Goal: Transaction & Acquisition: Purchase product/service

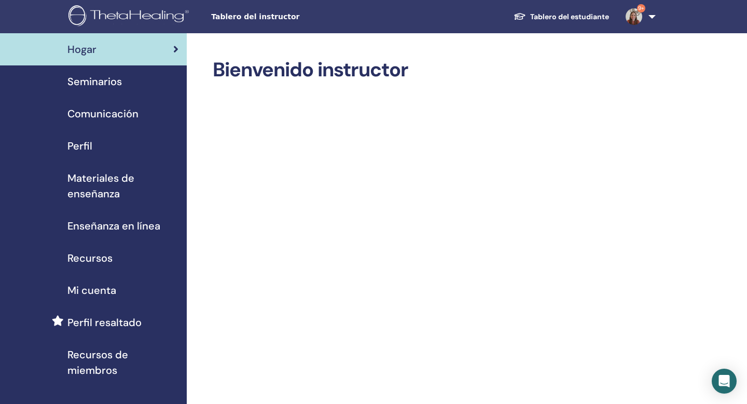
click at [100, 79] on span "Seminarios" at bounding box center [94, 82] width 54 height 16
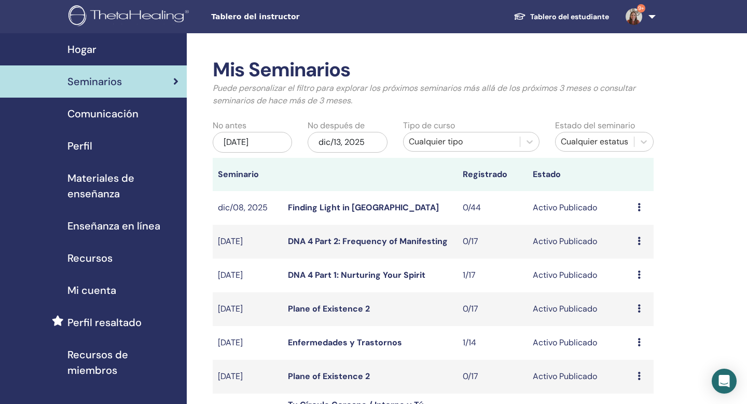
click at [446, 140] on div "Cualquier tipo" at bounding box center [462, 141] width 106 height 12
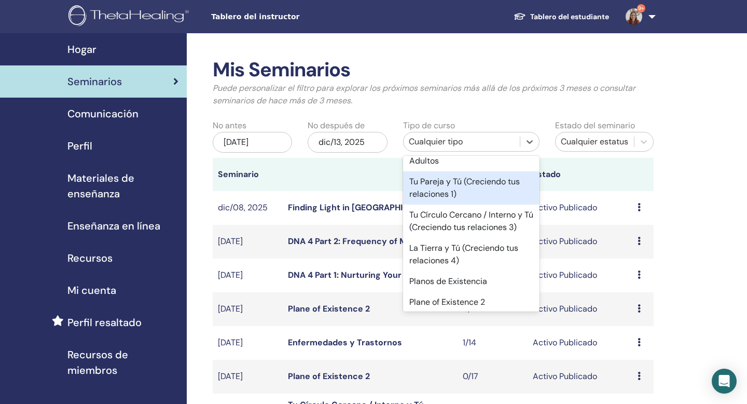
scroll to position [304, 0]
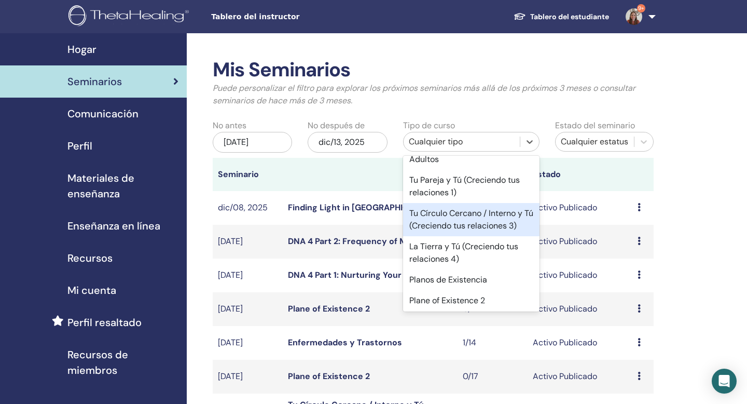
click at [454, 222] on div "Tu Círculo Cercano / Interno y Tú (Creciendo tus relaciones 3)" at bounding box center [471, 219] width 137 height 33
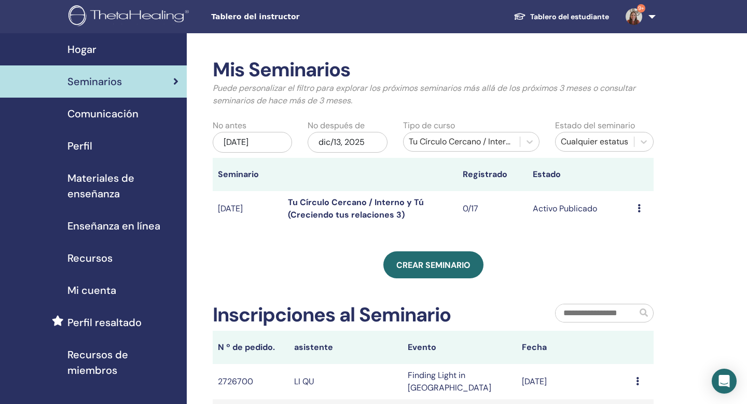
click at [640, 210] on icon at bounding box center [639, 208] width 3 height 8
click at [637, 230] on link "Editar" at bounding box center [627, 233] width 23 height 11
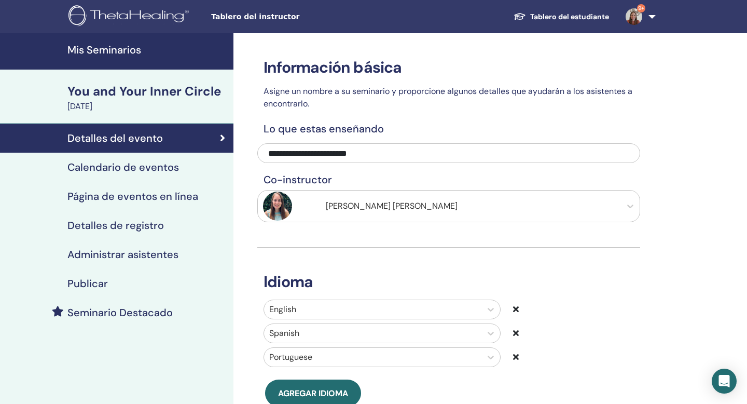
click at [176, 312] on div "Seminario Destacado" at bounding box center [116, 312] width 217 height 12
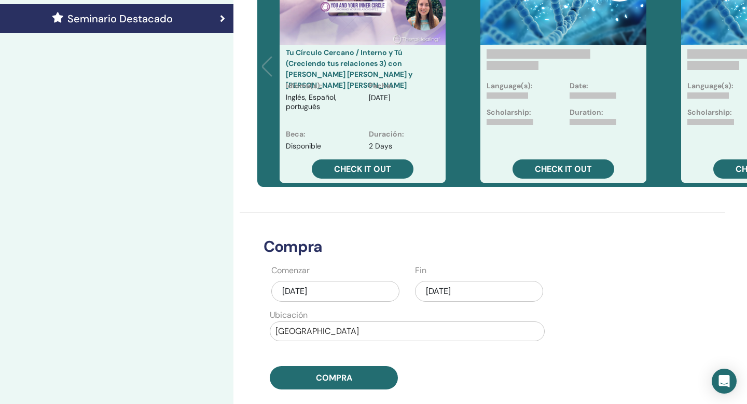
scroll to position [297, 0]
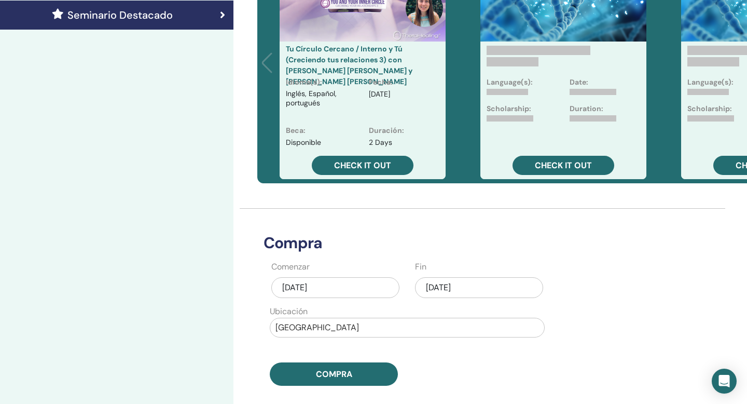
click at [305, 284] on div "sep/13, 2025" at bounding box center [335, 287] width 128 height 21
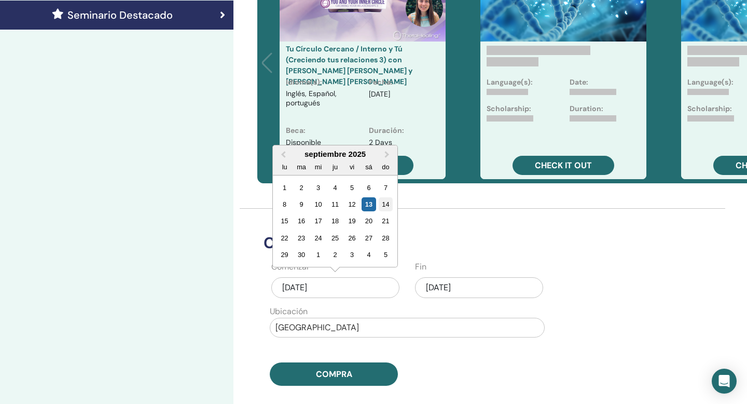
click at [386, 203] on div "14" at bounding box center [386, 204] width 14 height 14
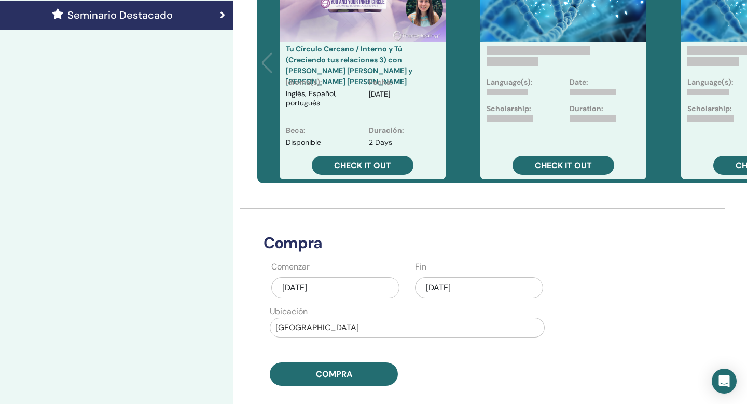
click at [335, 286] on div "sep/14, 2025" at bounding box center [335, 287] width 128 height 21
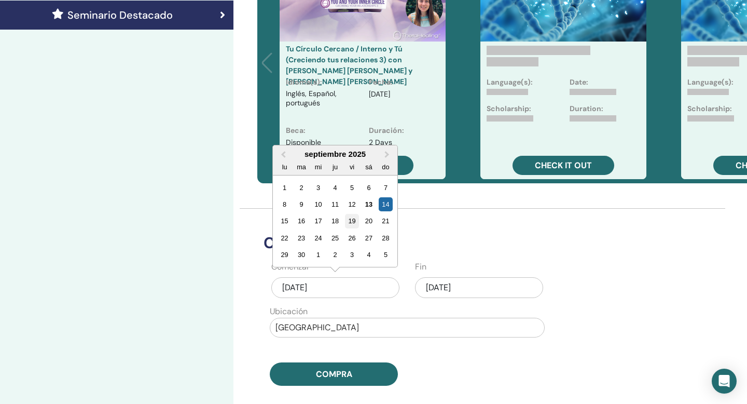
click at [355, 221] on div "19" at bounding box center [352, 221] width 14 height 14
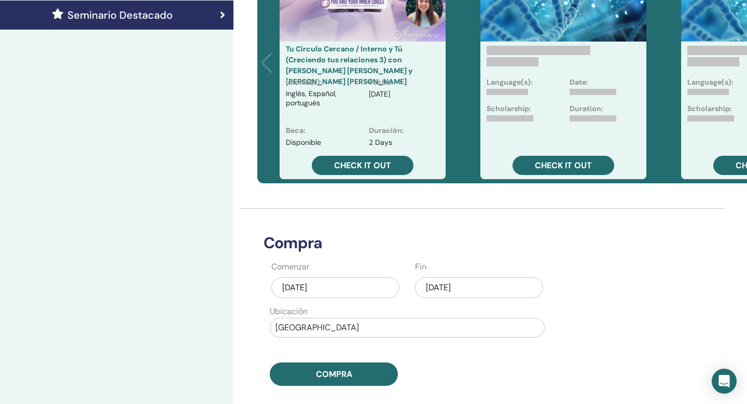
click at [323, 289] on div "sep/19, 2025" at bounding box center [335, 287] width 128 height 21
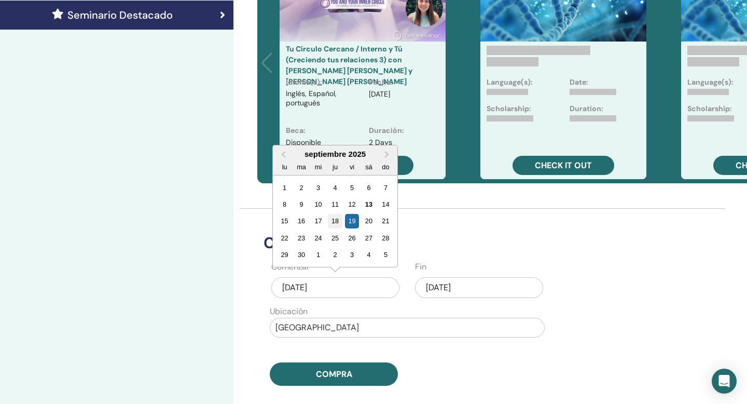
click at [338, 222] on div "18" at bounding box center [335, 221] width 14 height 14
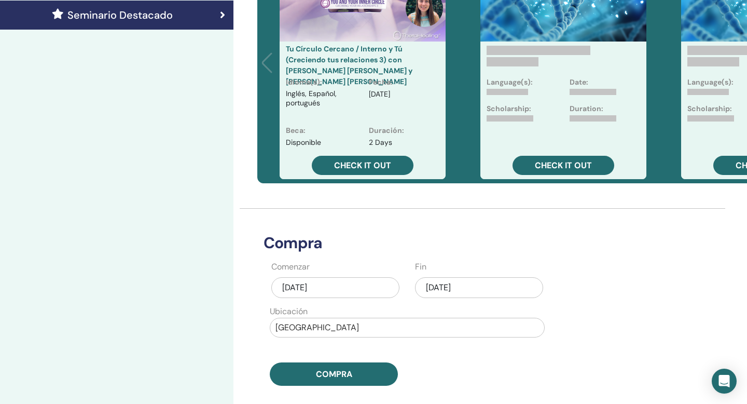
click at [435, 287] on div "[DATE]" at bounding box center [479, 287] width 128 height 21
click at [325, 287] on div "sep/18, 2025" at bounding box center [335, 287] width 128 height 21
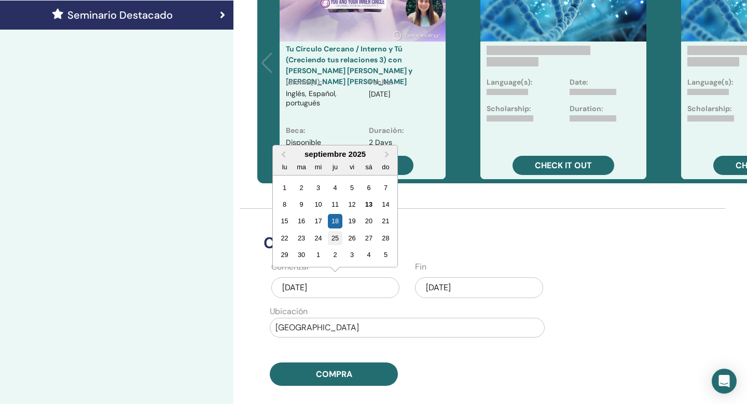
click at [338, 239] on div "25" at bounding box center [335, 238] width 14 height 14
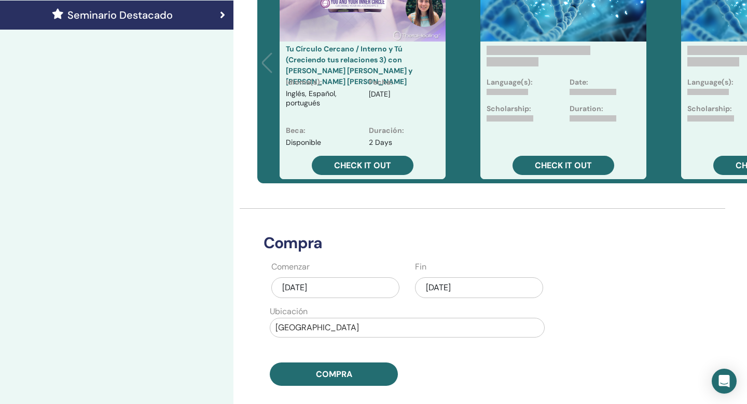
click at [443, 287] on div "[DATE]" at bounding box center [479, 287] width 128 height 21
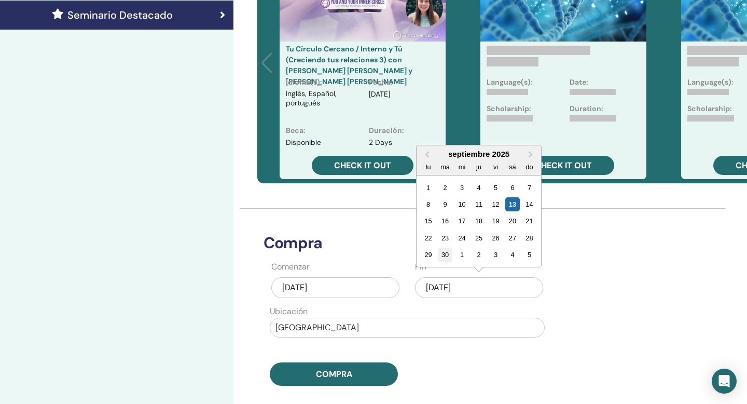
click at [447, 255] on div "30" at bounding box center [446, 255] width 14 height 14
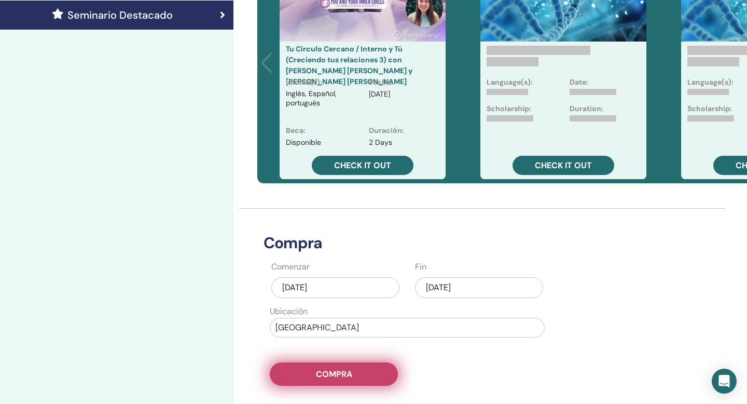
click at [361, 374] on button "Compra" at bounding box center [334, 373] width 128 height 23
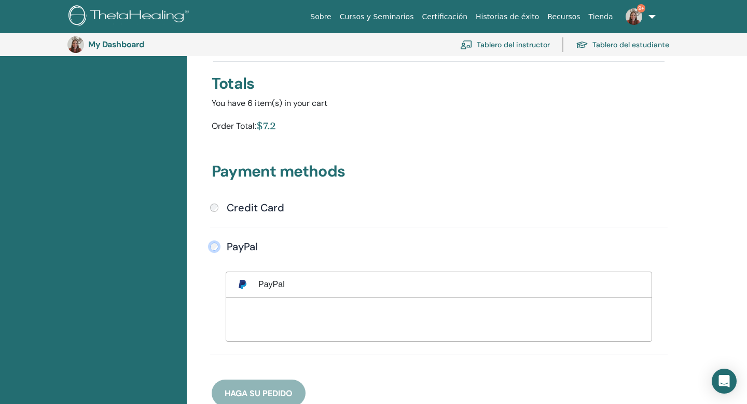
scroll to position [196, 0]
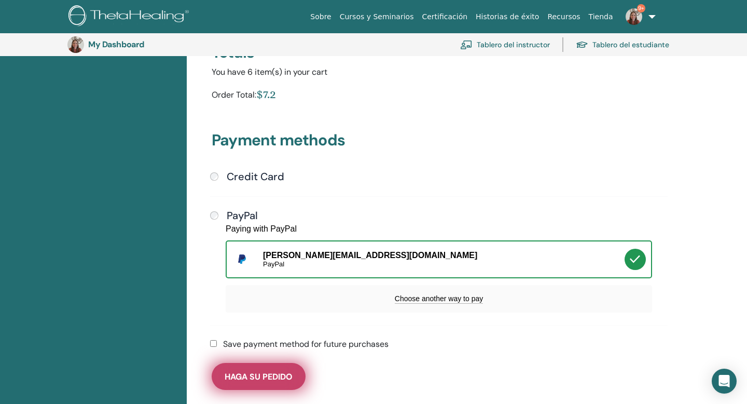
click at [287, 376] on span "Haga su pedido" at bounding box center [259, 376] width 68 height 11
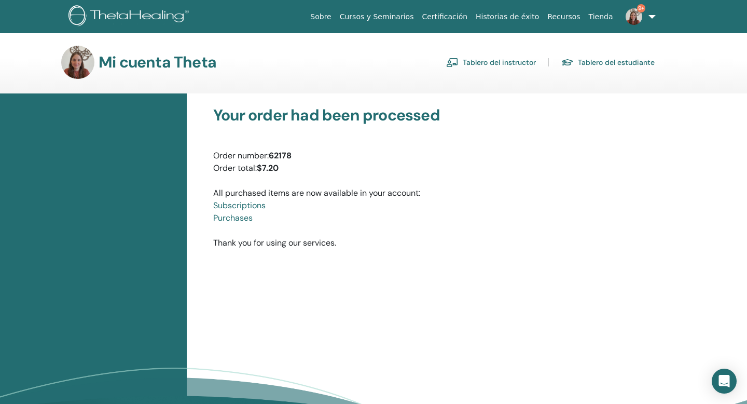
click at [525, 65] on link "Tablero del instructor" at bounding box center [491, 62] width 90 height 17
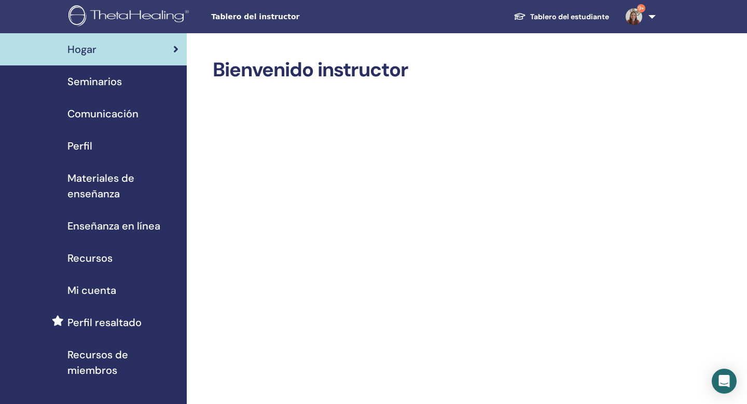
click at [125, 88] on div "Seminarios" at bounding box center [93, 82] width 170 height 16
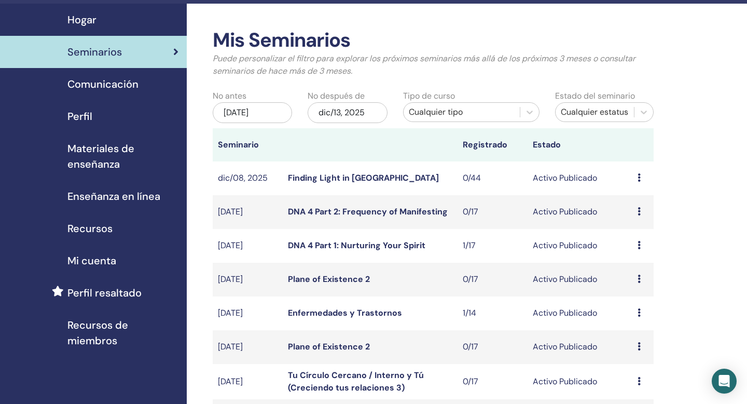
scroll to position [42, 0]
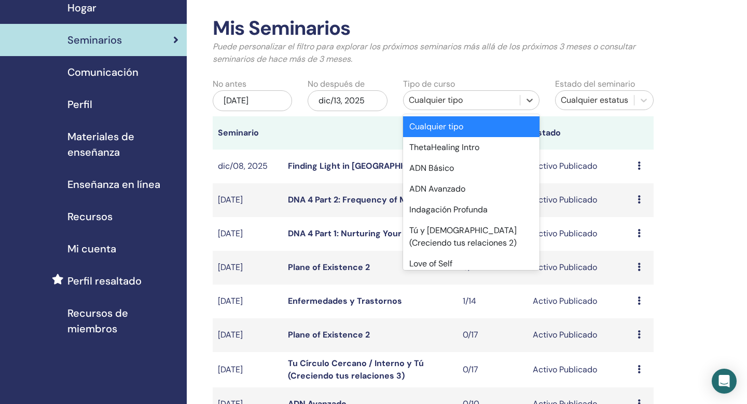
click at [453, 100] on div "Cualquier tipo" at bounding box center [462, 100] width 106 height 12
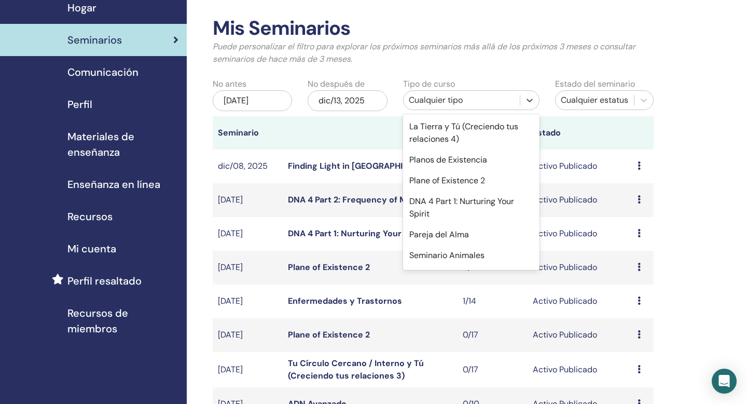
scroll to position [592, 0]
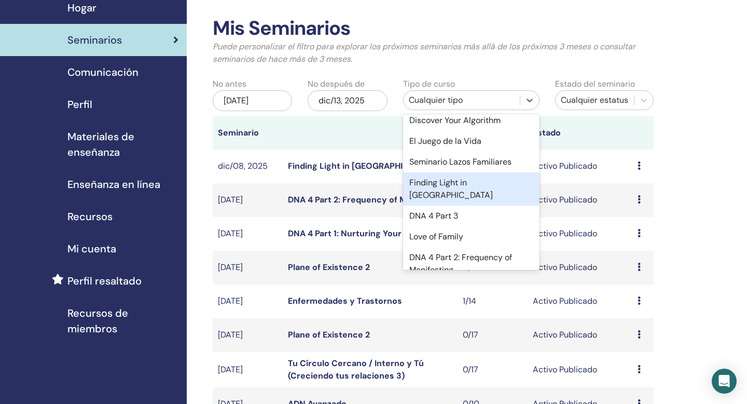
click at [453, 186] on div "Finding Light in [GEOGRAPHIC_DATA]" at bounding box center [471, 188] width 137 height 33
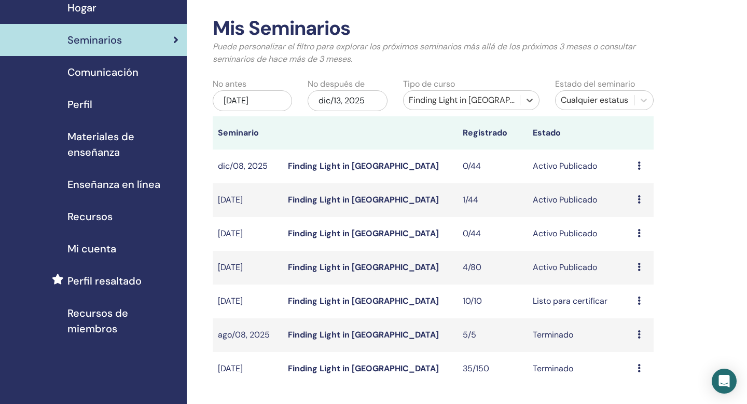
click at [638, 200] on icon at bounding box center [639, 199] width 3 height 8
click at [632, 239] on link "asistentes" at bounding box center [634, 239] width 39 height 11
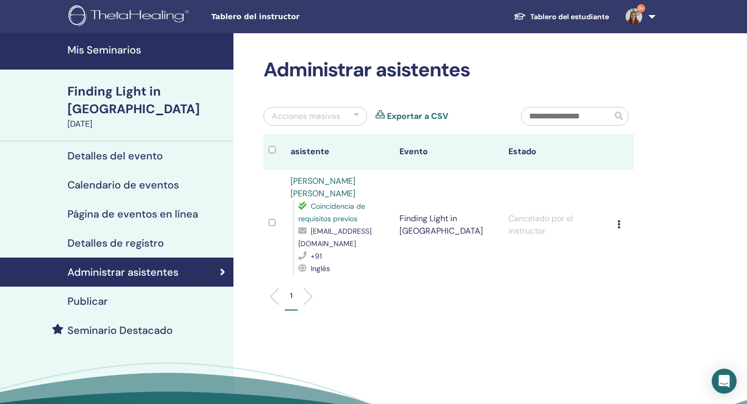
click at [619, 220] on icon at bounding box center [619, 224] width 3 height 8
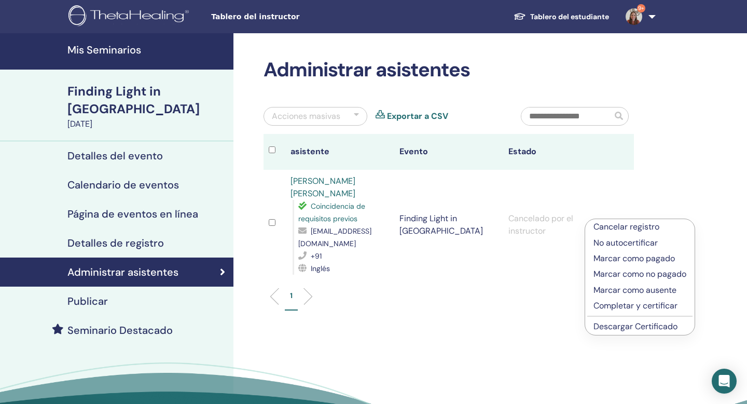
click at [148, 149] on h4 "Detalles del evento" at bounding box center [115, 155] width 96 height 12
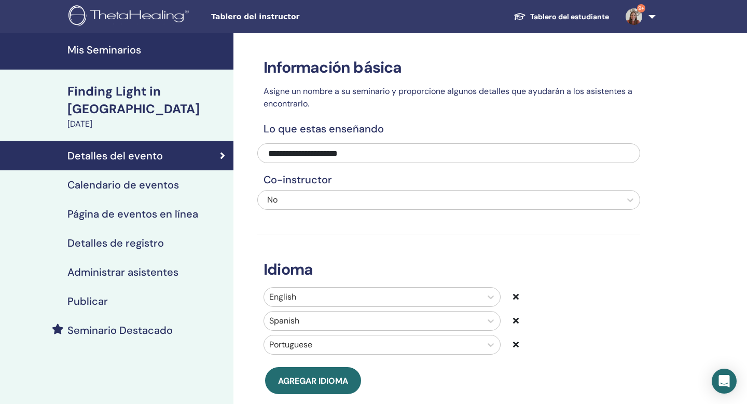
click at [146, 237] on h4 "Detalles de registro" at bounding box center [115, 243] width 97 height 12
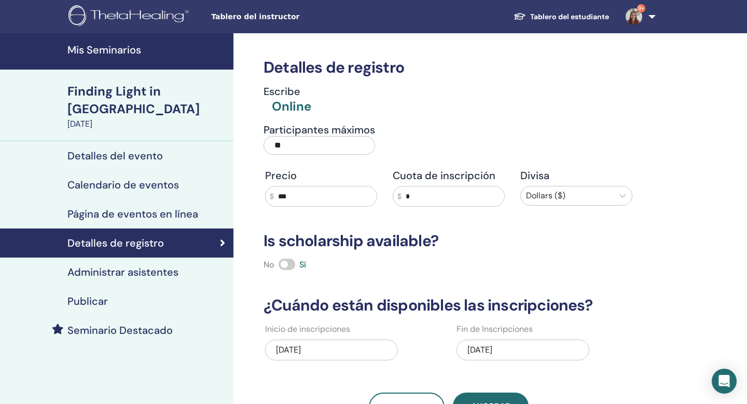
click at [296, 142] on input "**" at bounding box center [320, 145] width 112 height 19
type input "*"
click at [663, 280] on div "Detalles de registro Escribe Online Participantes máximos * Precio $ *** Cuota …" at bounding box center [483, 300] width 498 height 534
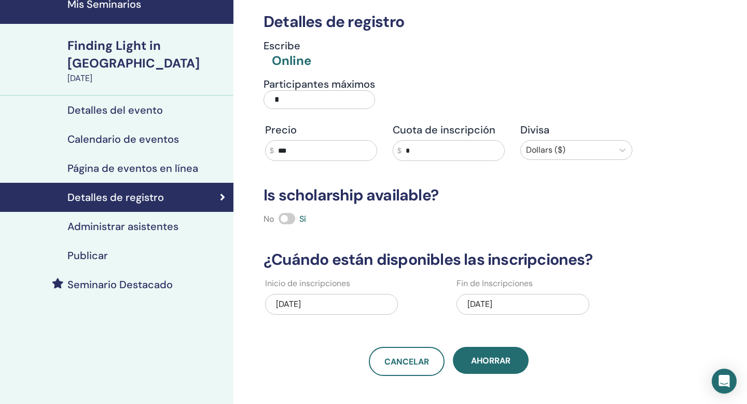
scroll to position [54, 0]
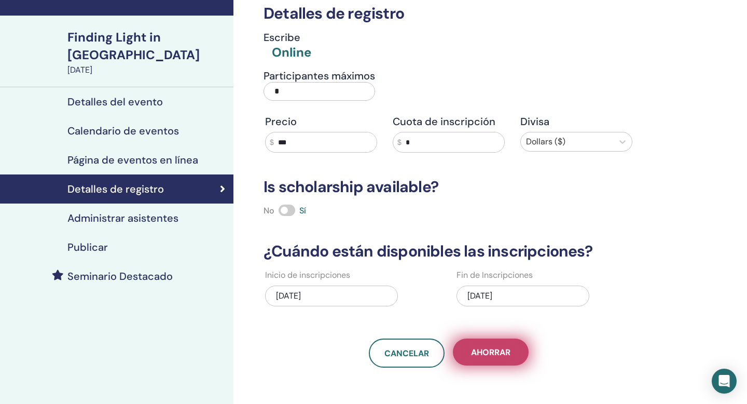
click at [492, 349] on span "Ahorrar" at bounding box center [490, 352] width 39 height 11
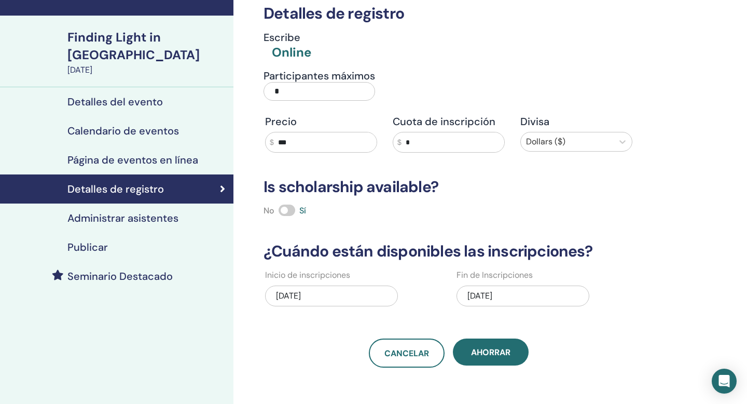
click at [492, 349] on span "Ahorrar" at bounding box center [490, 352] width 39 height 11
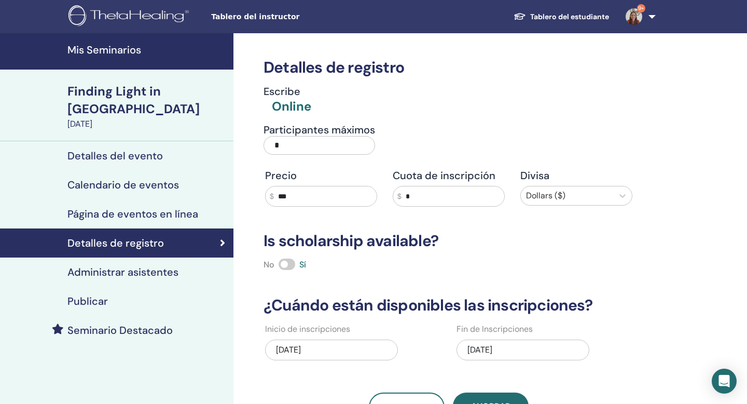
click at [561, 18] on link "Tablero del estudiante" at bounding box center [562, 16] width 112 height 19
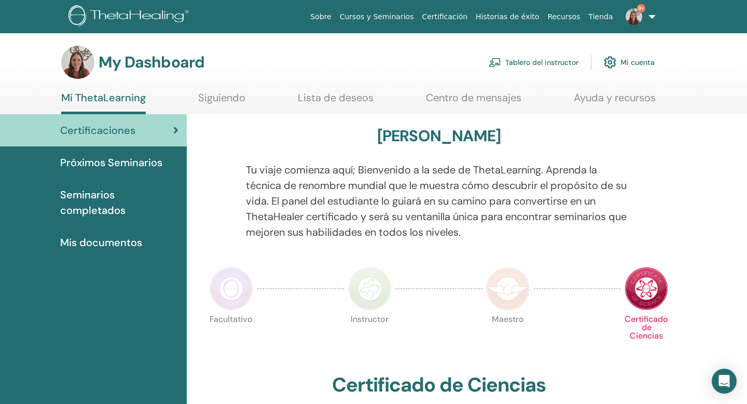
click at [518, 65] on link "Tablero del instructor" at bounding box center [534, 62] width 90 height 23
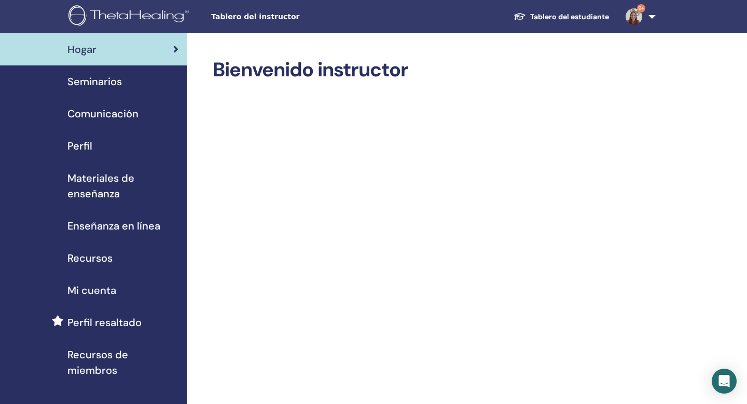
click at [132, 84] on div "Seminarios" at bounding box center [93, 82] width 170 height 16
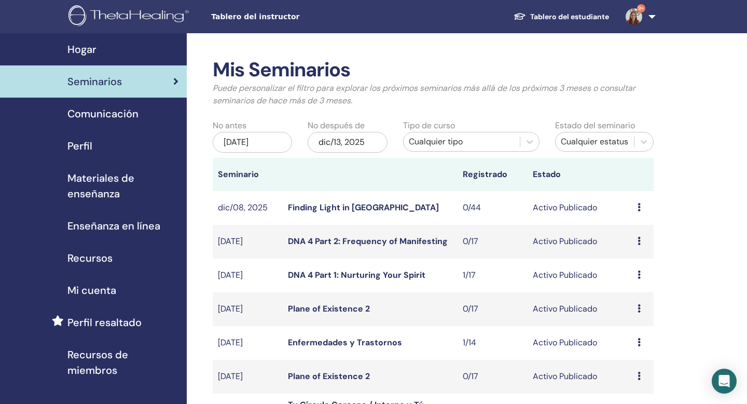
click at [132, 84] on div "Seminarios" at bounding box center [93, 82] width 170 height 16
click at [443, 148] on div "Cualquier tipo" at bounding box center [462, 141] width 116 height 17
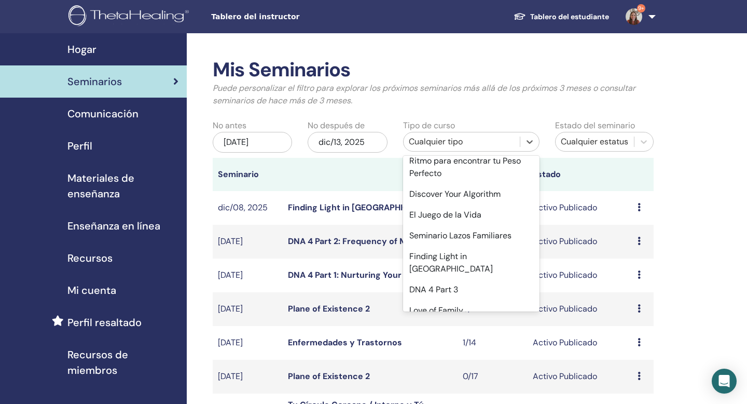
scroll to position [592, 0]
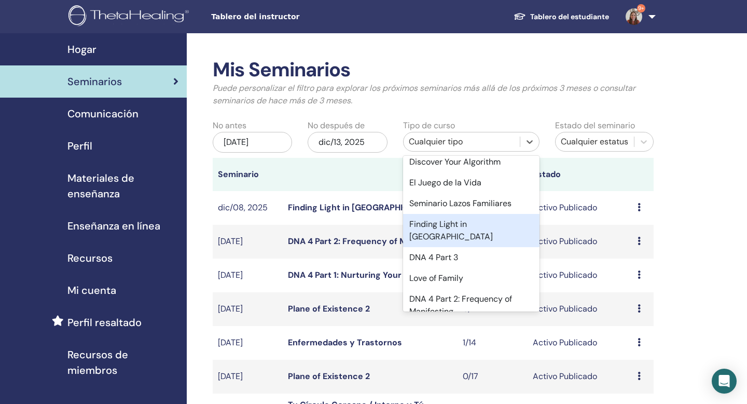
click at [446, 224] on div "Finding Light in [GEOGRAPHIC_DATA]" at bounding box center [471, 230] width 137 height 33
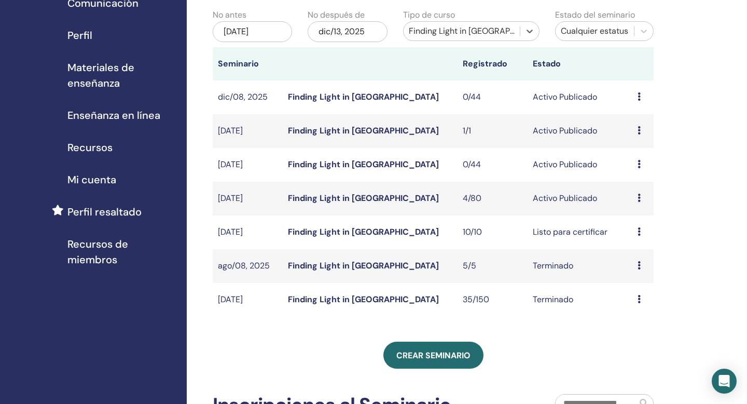
scroll to position [113, 0]
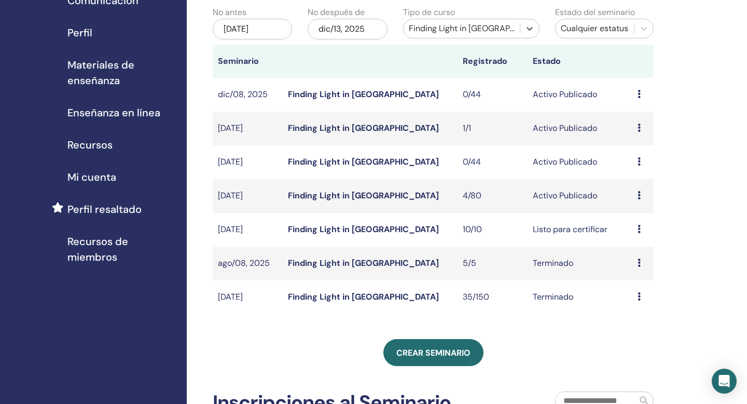
click at [638, 264] on icon at bounding box center [639, 262] width 3 height 8
click at [638, 291] on link "asistentes" at bounding box center [634, 288] width 39 height 11
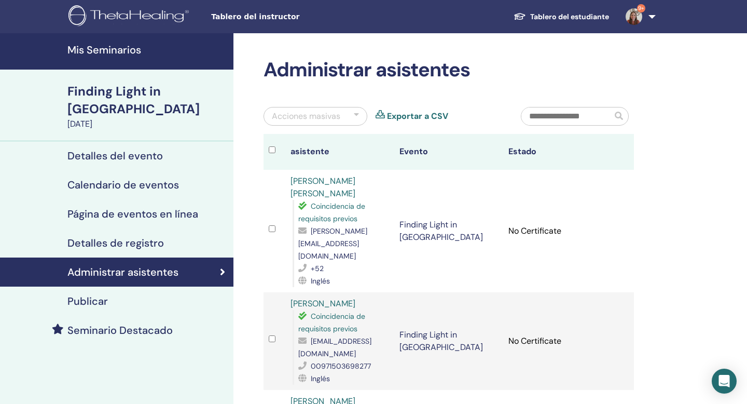
click at [134, 51] on h4 "Mis Seminarios" at bounding box center [147, 50] width 160 height 12
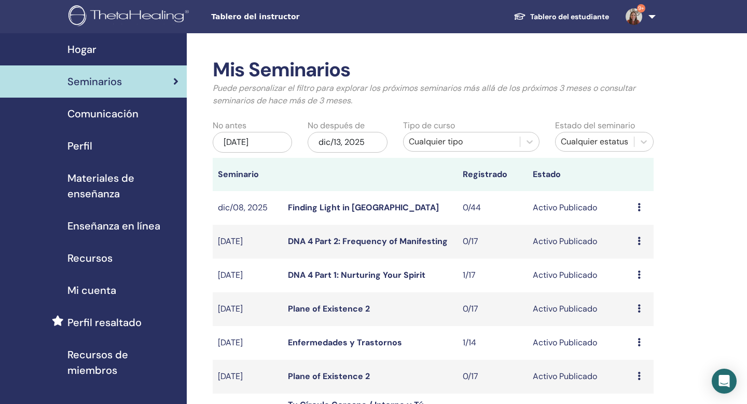
click at [631, 19] on img at bounding box center [634, 16] width 17 height 17
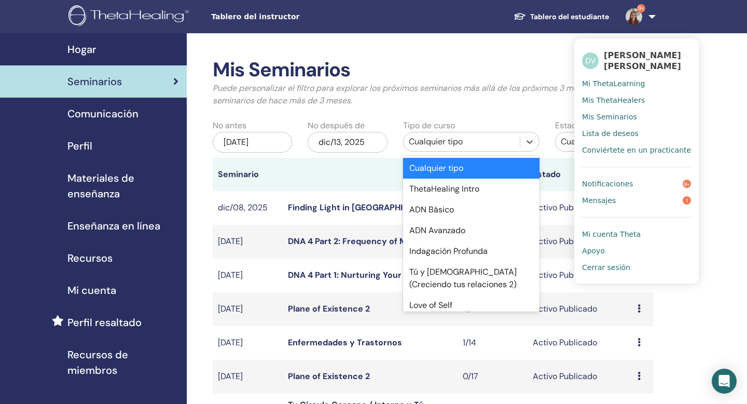
click at [456, 140] on div "Cualquier tipo" at bounding box center [462, 141] width 106 height 12
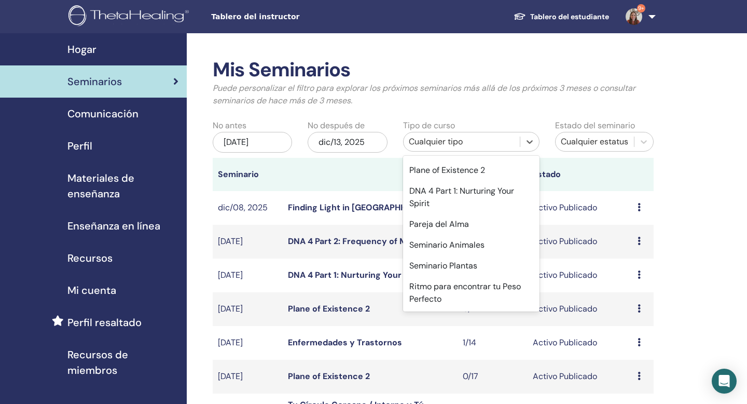
scroll to position [592, 0]
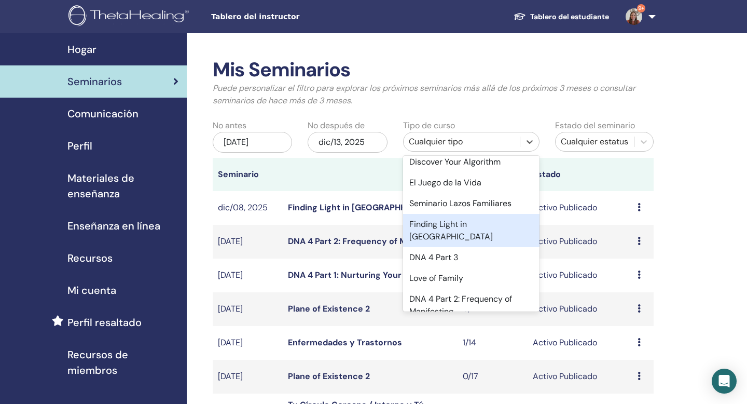
click at [452, 228] on div "Finding Light in Grief" at bounding box center [471, 230] width 137 height 33
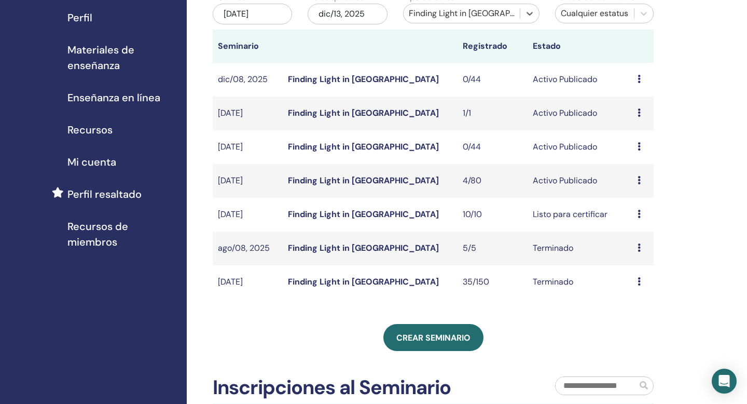
scroll to position [96, 0]
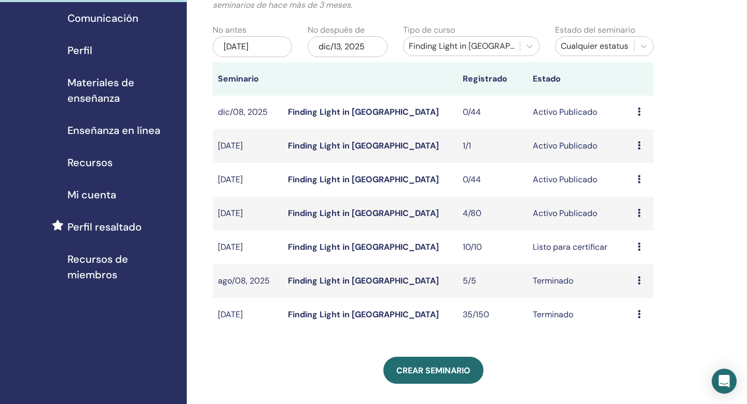
click at [639, 247] on icon at bounding box center [639, 246] width 3 height 8
click at [641, 286] on link "asistentes" at bounding box center [635, 286] width 39 height 11
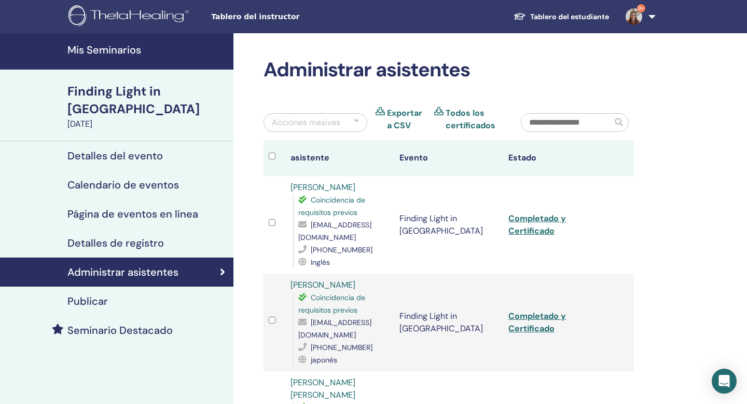
click at [134, 51] on h4 "Mis Seminarios" at bounding box center [147, 50] width 160 height 12
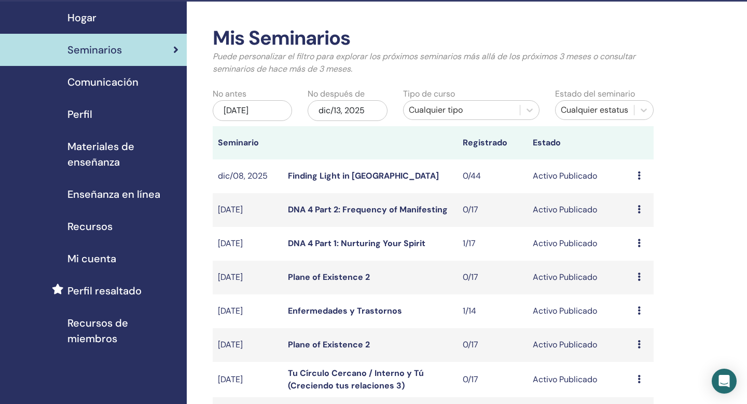
scroll to position [82, 0]
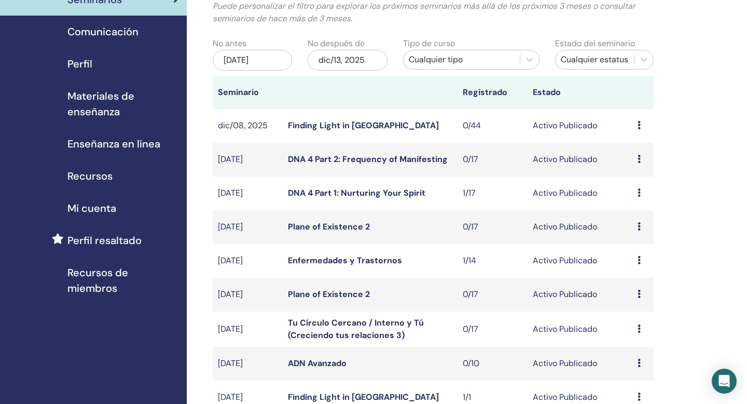
click at [440, 61] on div "Cualquier tipo" at bounding box center [462, 59] width 106 height 12
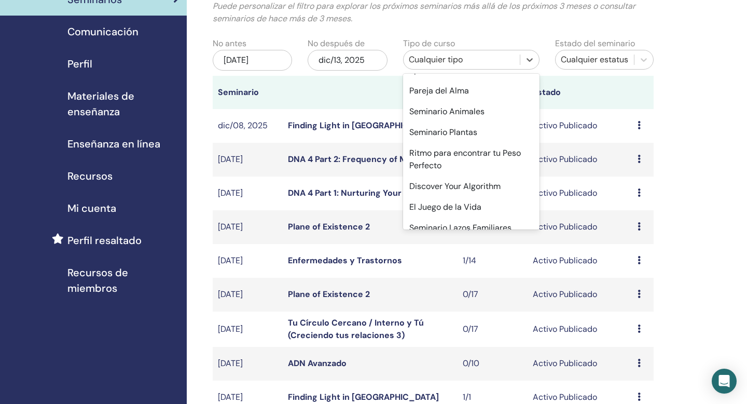
scroll to position [592, 0]
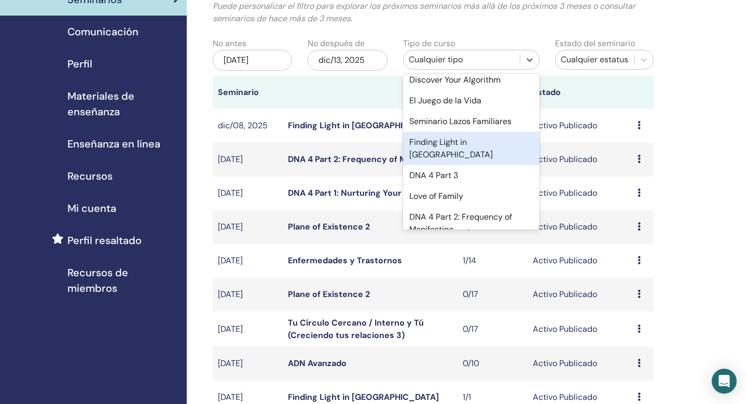
click at [445, 148] on div "Finding Light in Grief" at bounding box center [471, 148] width 137 height 33
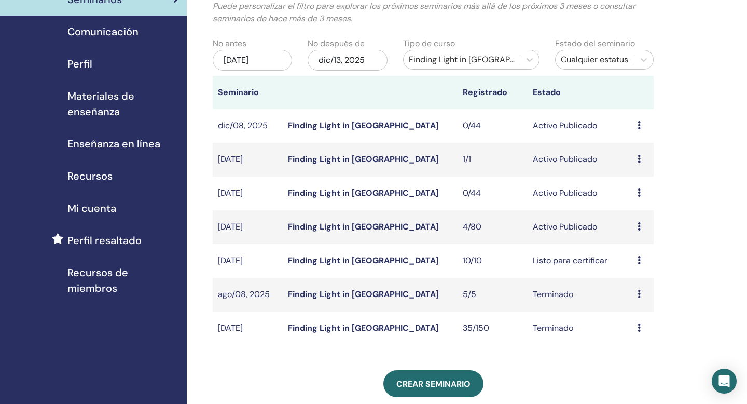
click at [641, 193] on div "Avance Editar asistentes Cancelar" at bounding box center [643, 193] width 11 height 12
click at [641, 231] on link "asistentes" at bounding box center [636, 232] width 39 height 11
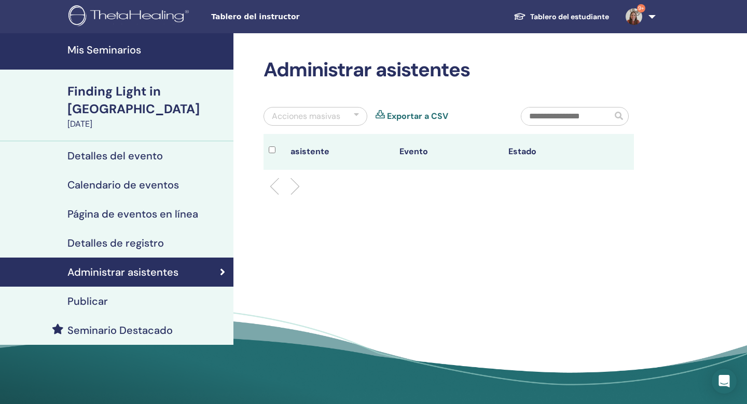
click at [154, 324] on h4 "Seminario Destacado" at bounding box center [119, 330] width 105 height 12
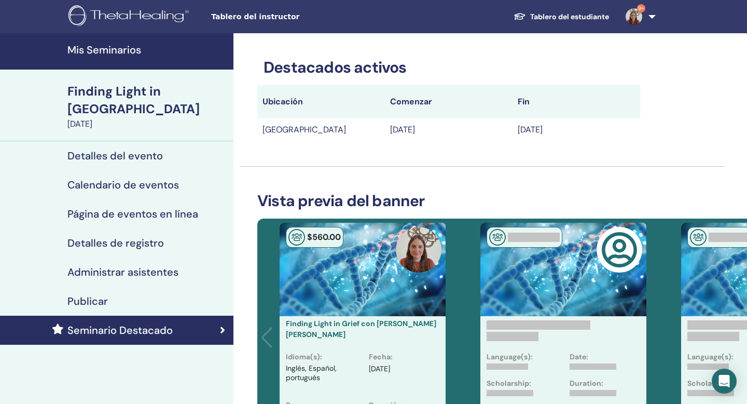
click at [113, 50] on h4 "Mis Seminarios" at bounding box center [147, 50] width 160 height 12
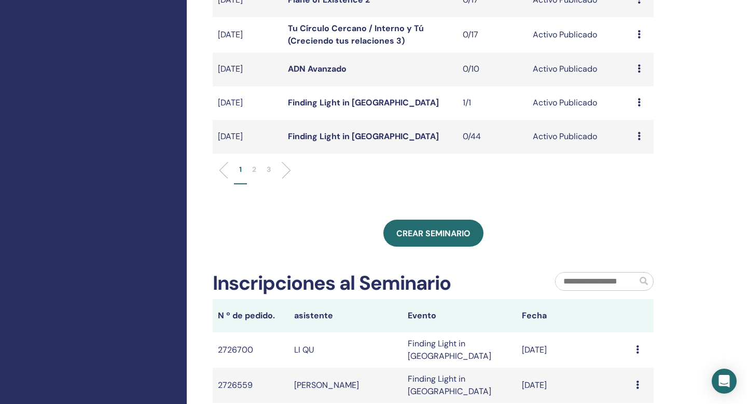
scroll to position [389, 0]
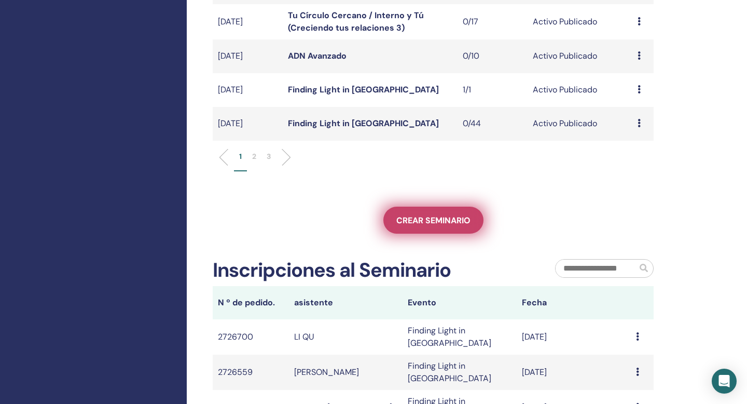
click at [439, 220] on span "Crear seminario" at bounding box center [434, 220] width 74 height 11
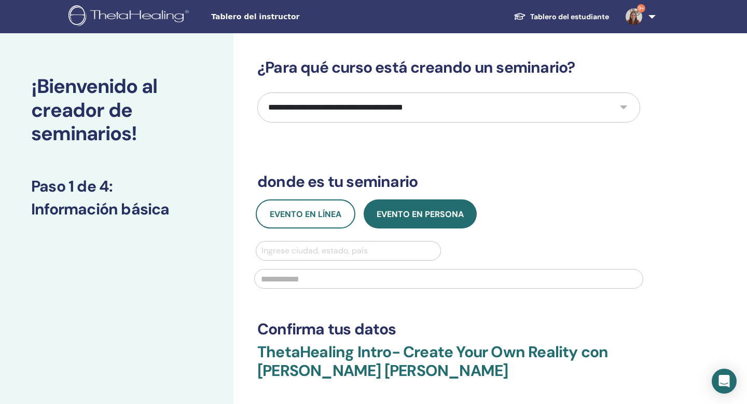
click at [389, 106] on select "**********" at bounding box center [448, 107] width 383 height 30
select select "**"
click at [257, 92] on select "**********" at bounding box center [448, 107] width 383 height 30
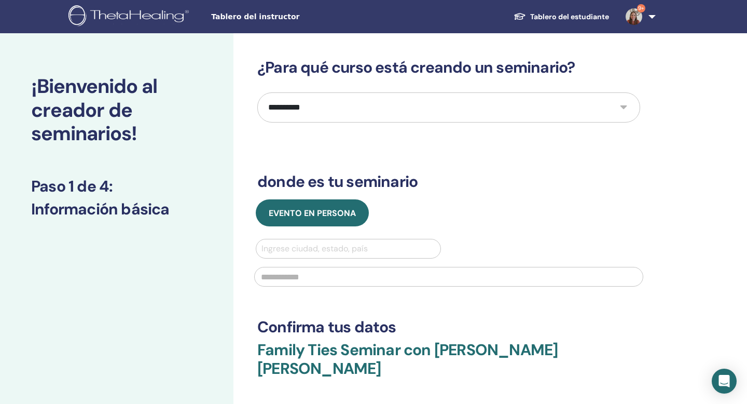
click at [346, 244] on div at bounding box center [349, 248] width 174 height 15
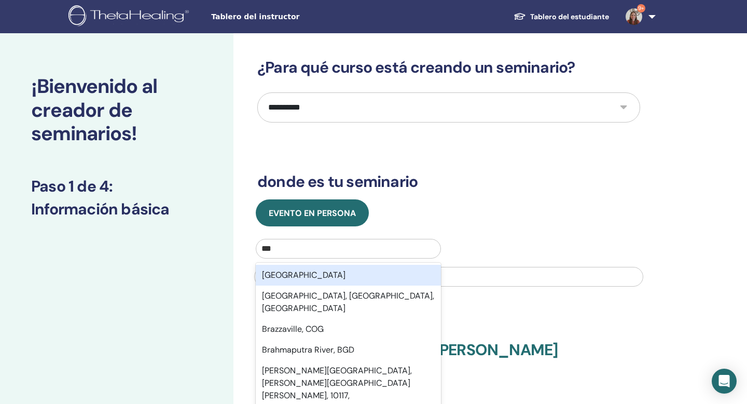
type input "***"
